Goal: Use online tool/utility

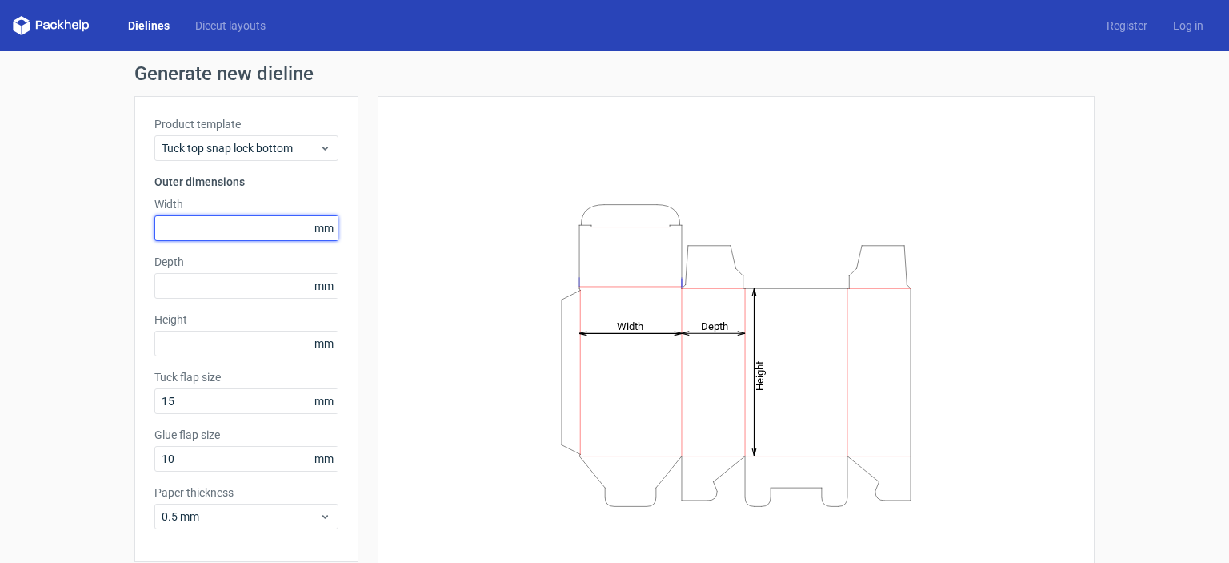
click at [205, 224] on input "text" at bounding box center [246, 228] width 184 height 26
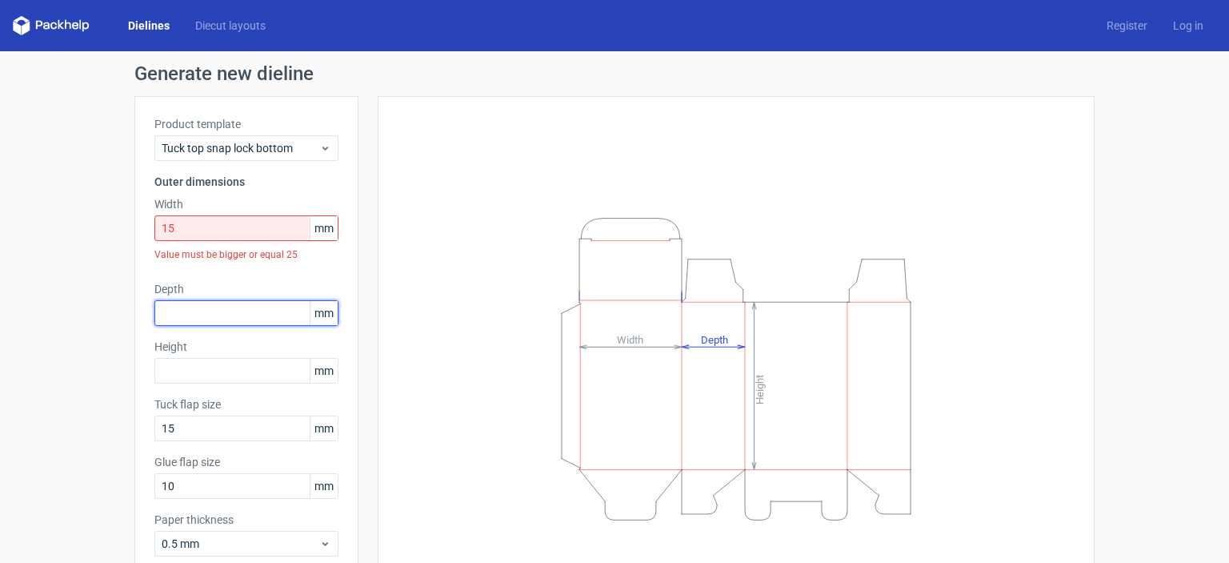
click at [181, 294] on div "Depth mm" at bounding box center [246, 303] width 184 height 45
click at [192, 226] on input "15" at bounding box center [246, 228] width 184 height 26
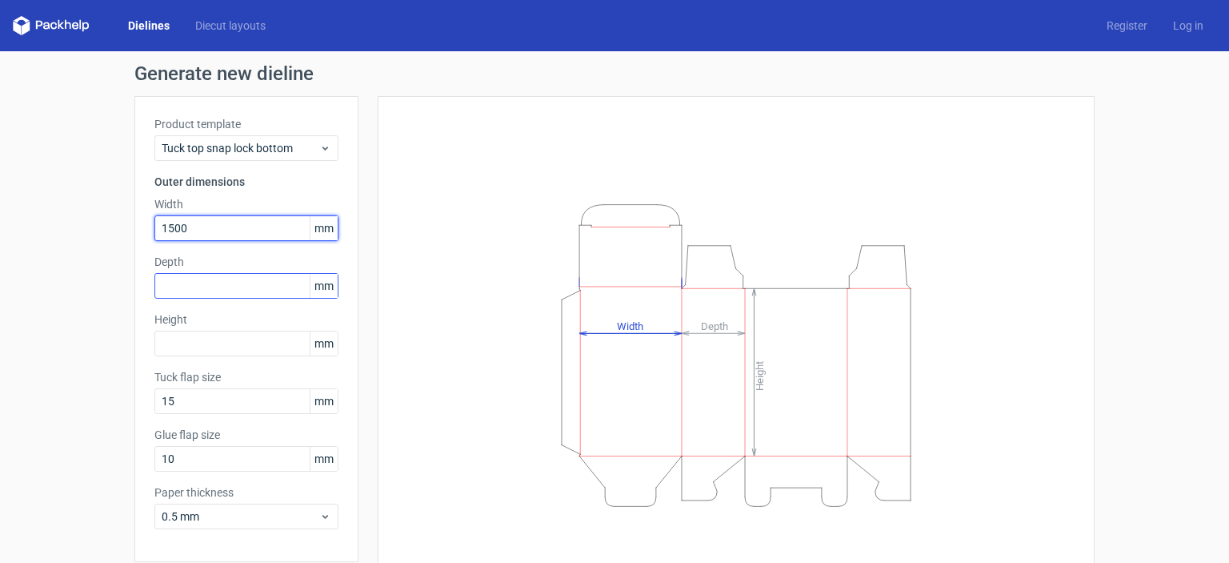
type input "1500"
click at [200, 283] on div "Depth mm" at bounding box center [246, 276] width 184 height 45
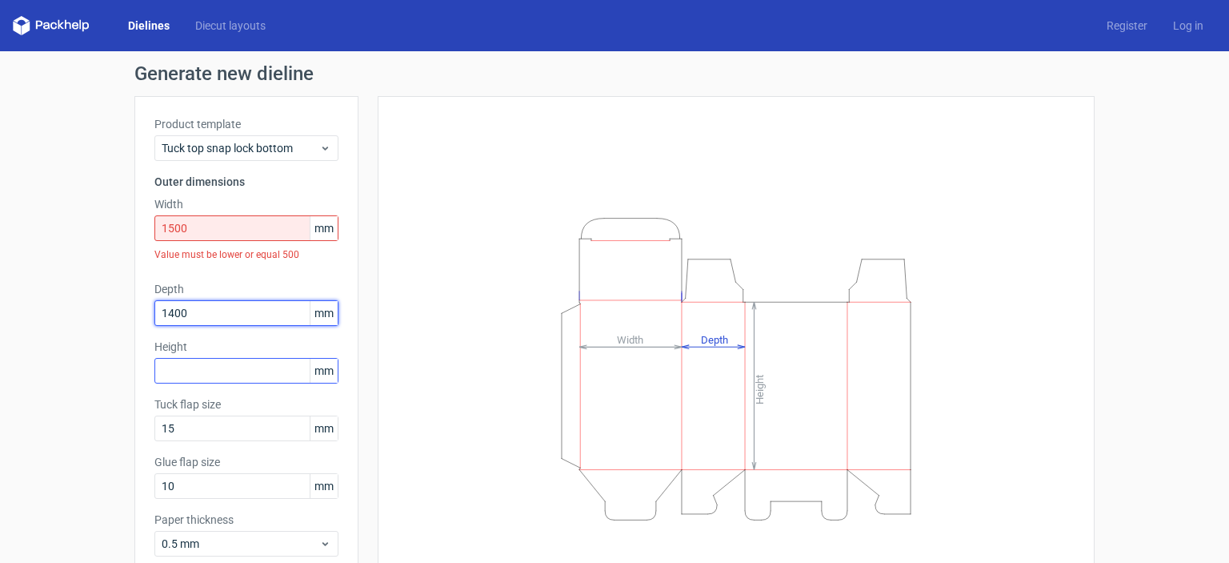
type input "1400"
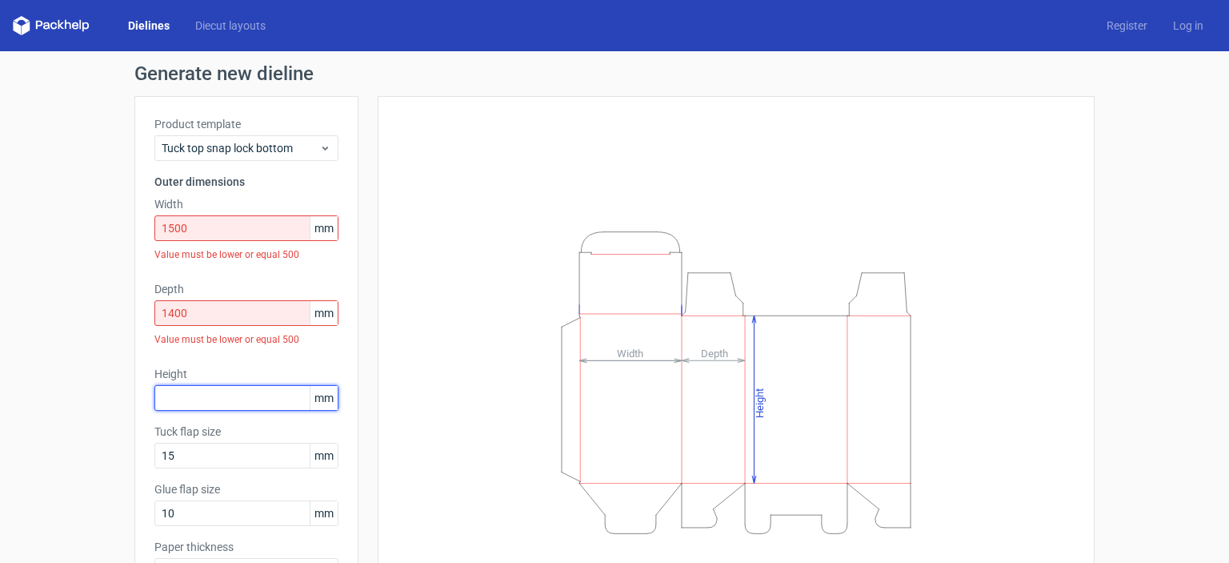
click at [194, 368] on div "Height mm" at bounding box center [246, 388] width 184 height 45
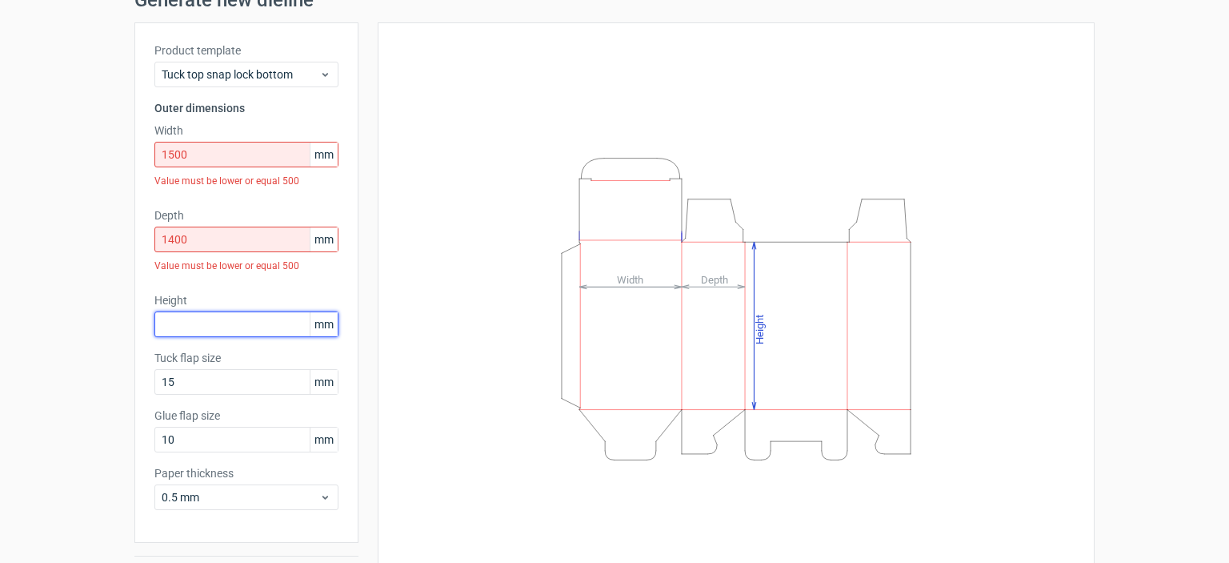
scroll to position [80, 0]
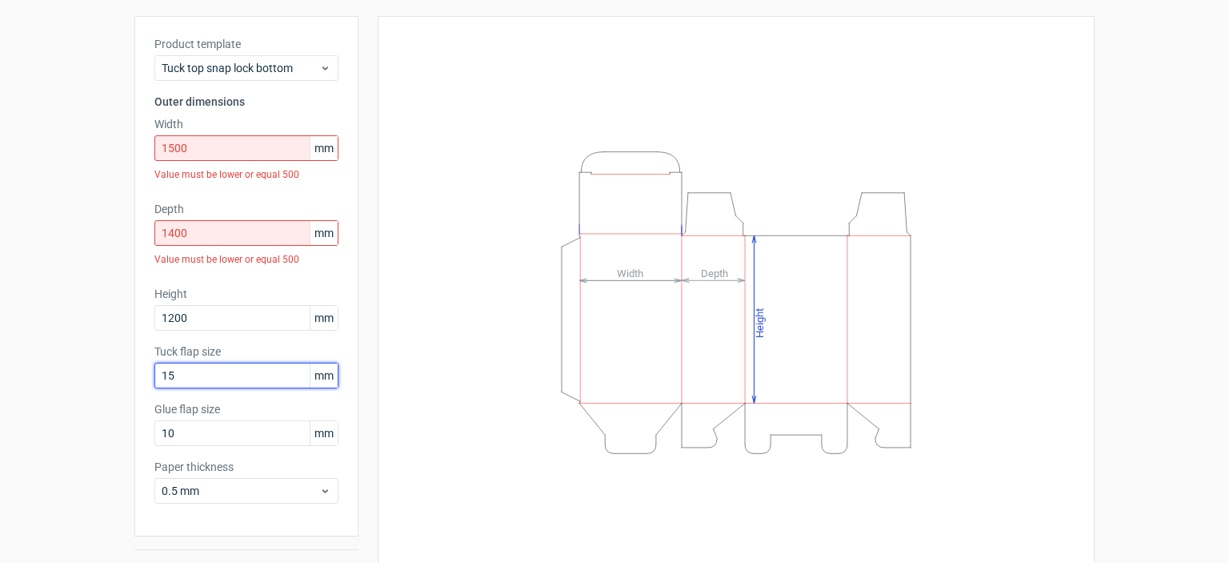
click at [182, 367] on div "Product template Tuck top snap lock bottom Outer dimensions Width 1500 mm Value…" at bounding box center [246, 276] width 224 height 520
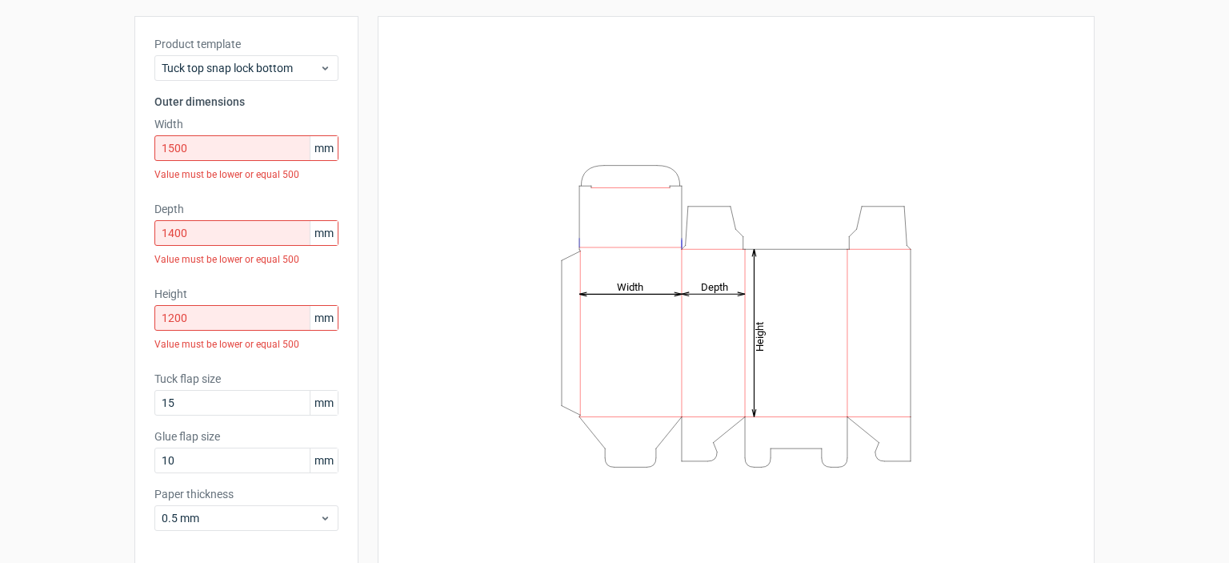
click at [665, 327] on icon "Height Depth Width" at bounding box center [736, 316] width 480 height 320
click at [210, 321] on input "1200" at bounding box center [246, 318] width 184 height 26
drag, startPoint x: 205, startPoint y: 325, endPoint x: 96, endPoint y: 316, distance: 109.2
click at [97, 316] on div "Generate new dieline Product template Tuck top snap lock bottom Outer dimension…" at bounding box center [614, 299] width 1229 height 657
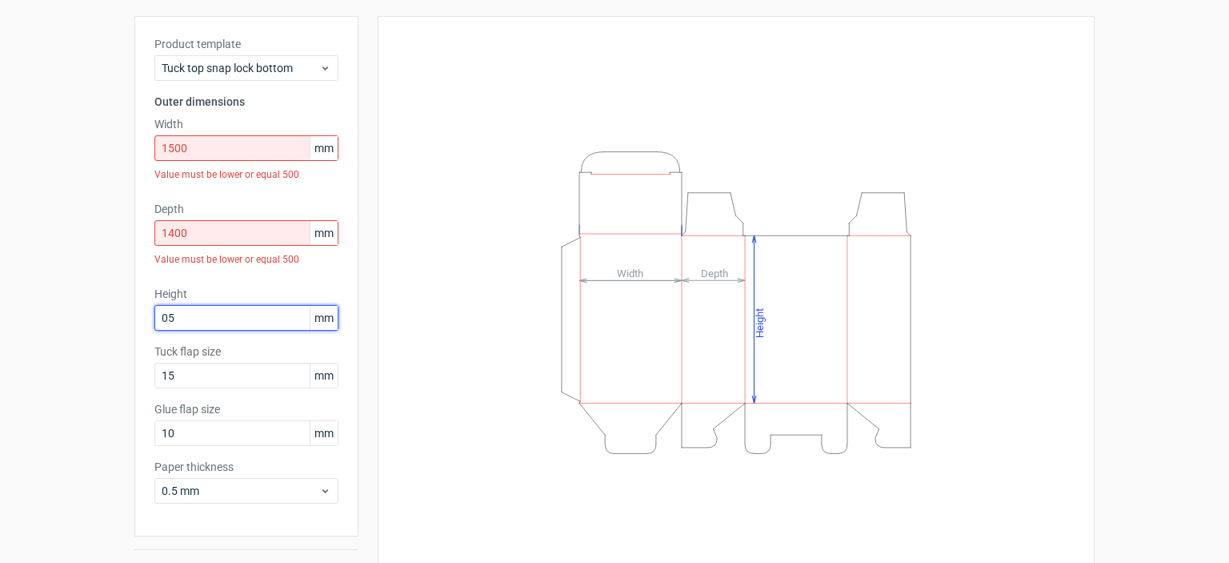
type input "0"
type input "500"
drag, startPoint x: 191, startPoint y: 242, endPoint x: 61, endPoint y: 242, distance: 130.4
click at [61, 242] on div "Generate new dieline Product template Tuck top snap lock bottom Outer dimension…" at bounding box center [614, 286] width 1229 height 630
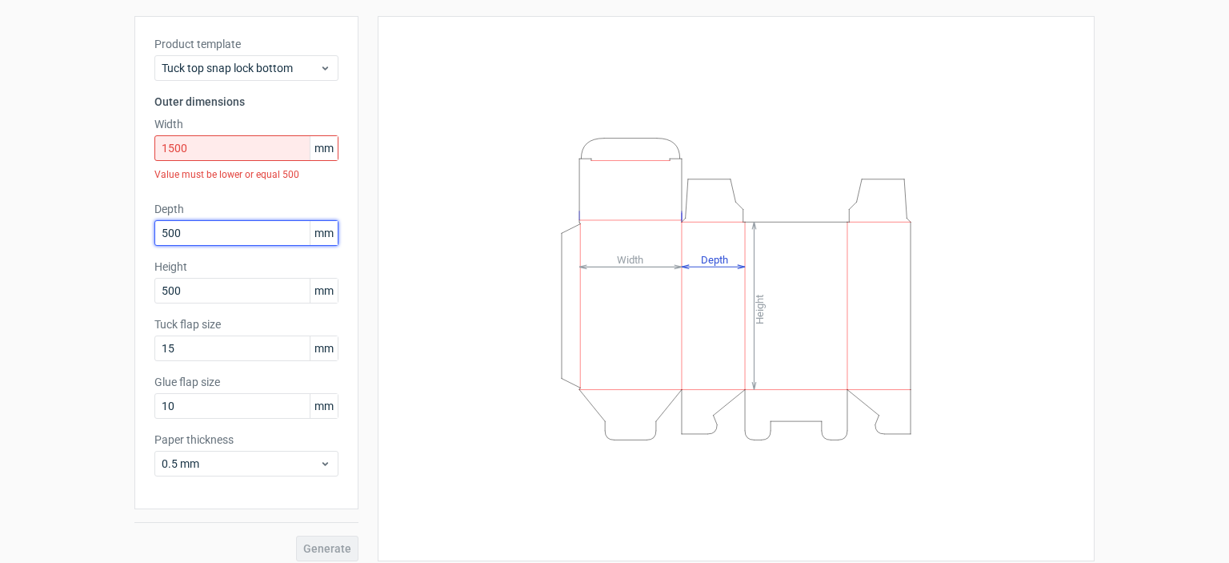
type input "500"
drag, startPoint x: 206, startPoint y: 145, endPoint x: 19, endPoint y: 157, distance: 187.6
click at [19, 157] on div "Generate new dieline Product template Tuck top snap lock bottom Outer dimension…" at bounding box center [614, 272] width 1229 height 603
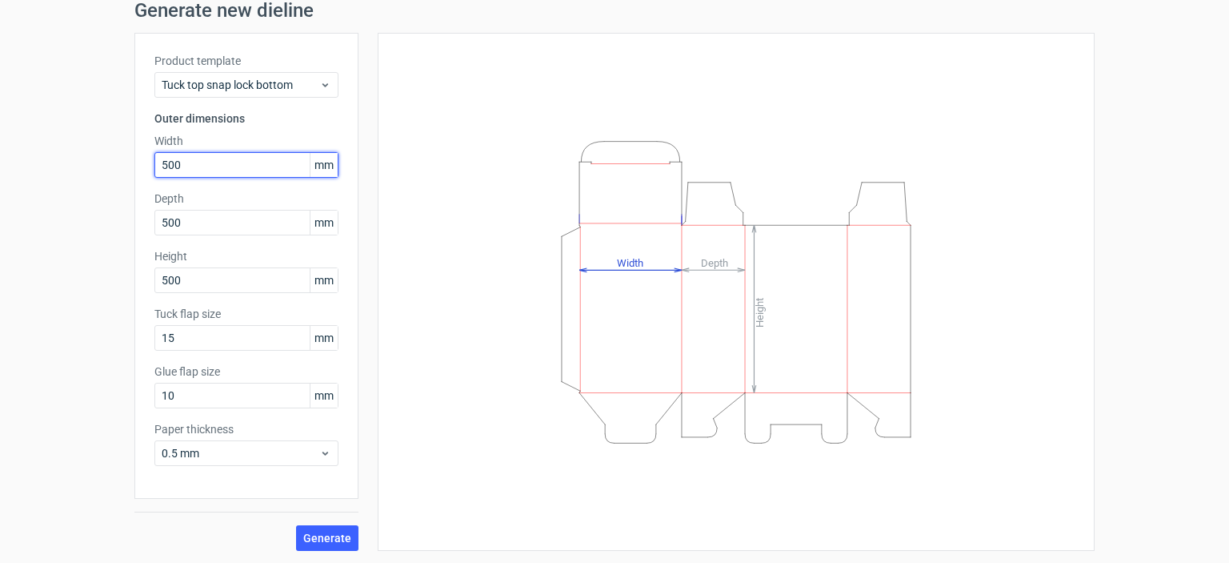
type input "500"
click at [296, 525] on button "Generate" at bounding box center [327, 538] width 62 height 26
